Goal: Task Accomplishment & Management: Manage account settings

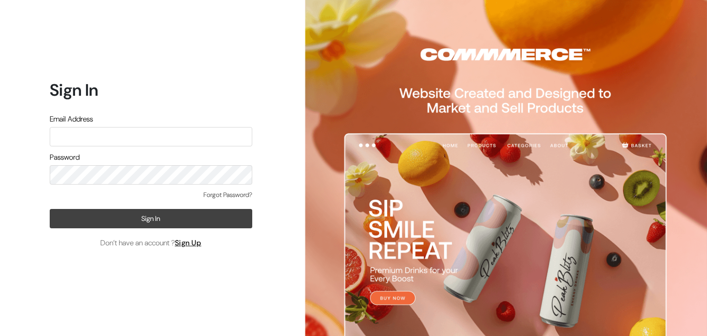
type input "varnambyaadhira@gmail.com"
click at [157, 221] on button "Sign In" at bounding box center [151, 218] width 203 height 19
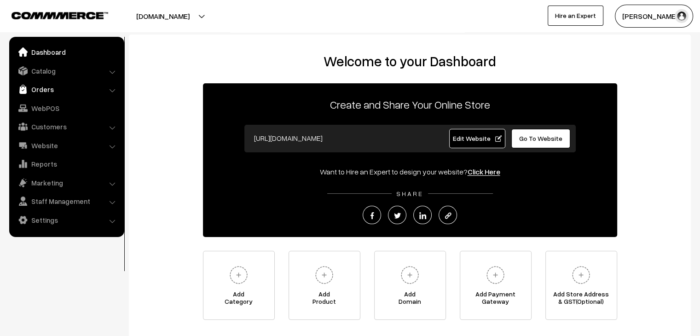
click at [51, 91] on link "Orders" at bounding box center [67, 89] width 110 height 17
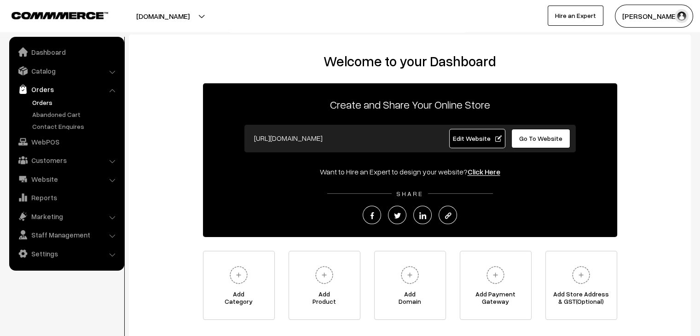
click at [48, 105] on link "Orders" at bounding box center [75, 103] width 91 height 10
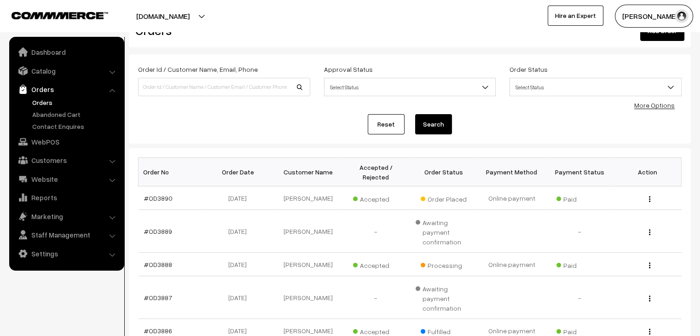
scroll to position [46, 0]
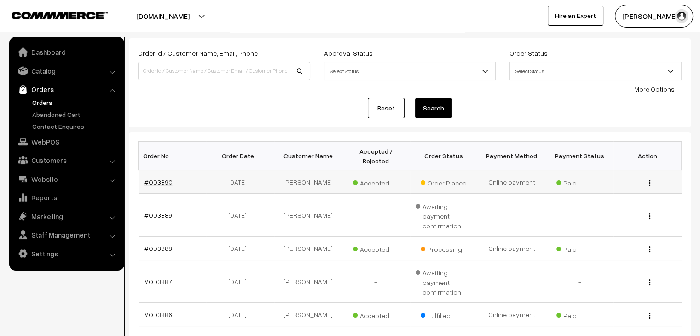
click at [165, 178] on link "#OD3890" at bounding box center [158, 182] width 29 height 8
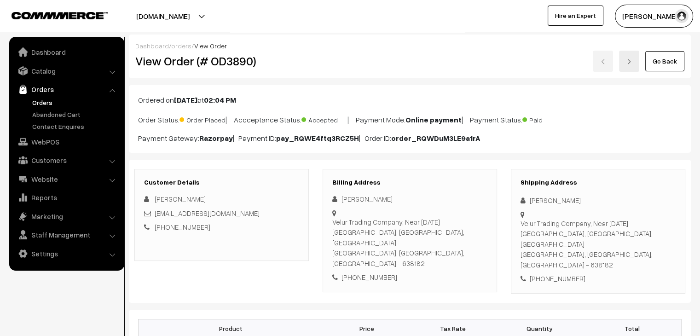
click at [178, 43] on link "orders" at bounding box center [181, 46] width 20 height 8
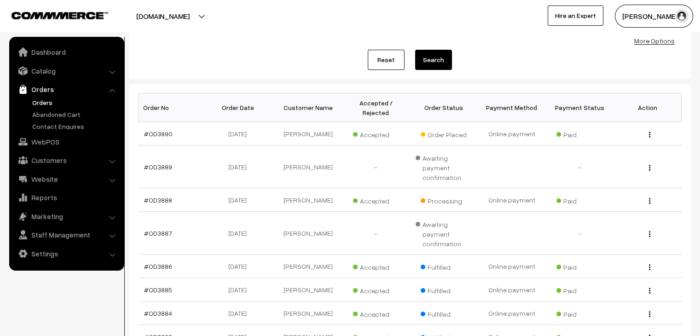
scroll to position [138, 0]
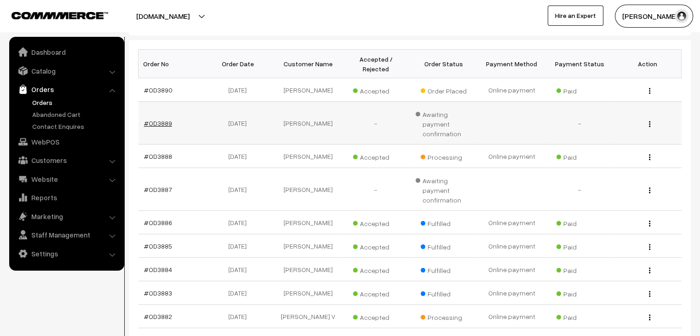
click at [154, 119] on link "#OD3889" at bounding box center [158, 123] width 28 height 8
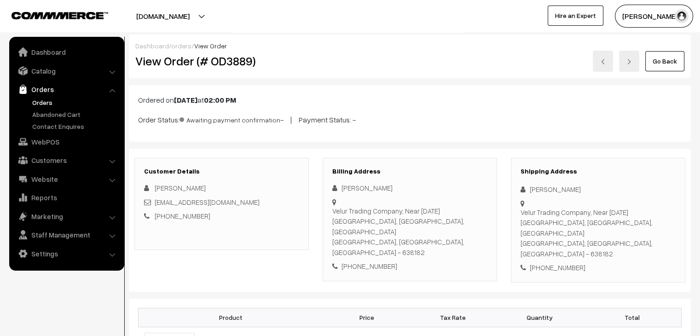
click at [178, 47] on link "orders" at bounding box center [181, 46] width 20 height 8
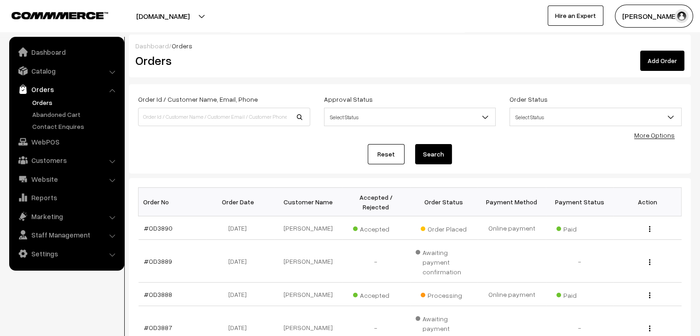
click at [177, 47] on span "Orders" at bounding box center [182, 46] width 21 height 8
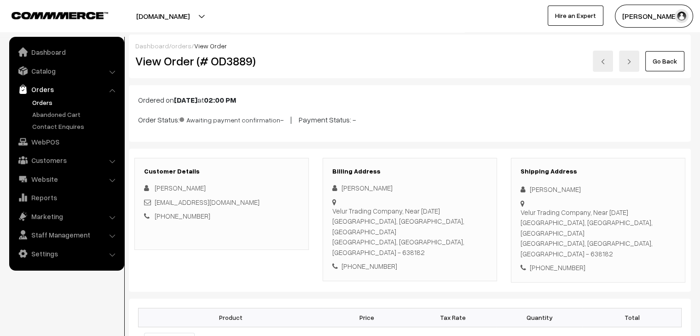
click at [173, 46] on link "orders" at bounding box center [181, 46] width 20 height 8
